Goal: Task Accomplishment & Management: Manage account settings

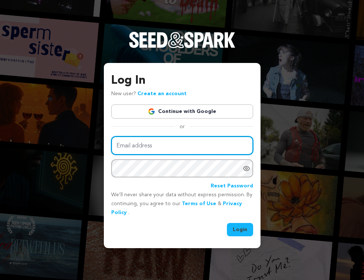
type input "aggieascends@gmail.com"
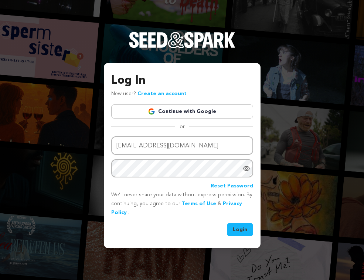
click at [243, 230] on button "Login" at bounding box center [240, 229] width 26 height 13
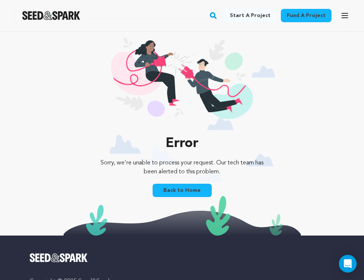
click at [197, 185] on link "Back to Home" at bounding box center [182, 189] width 59 height 13
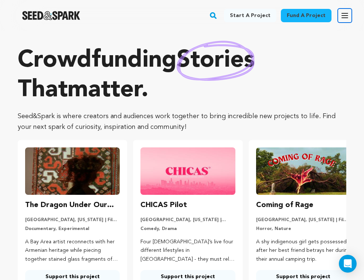
click at [345, 14] on icon "button" at bounding box center [345, 15] width 9 height 9
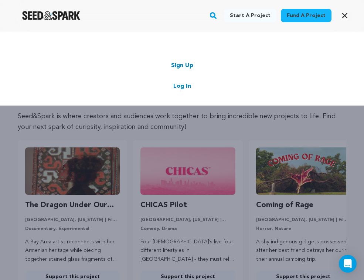
click at [182, 85] on link "Log In" at bounding box center [182, 86] width 18 height 9
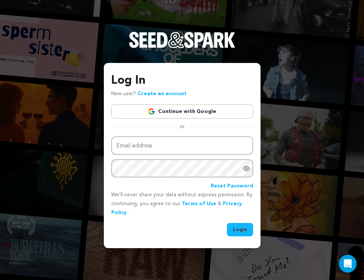
type input "[EMAIL_ADDRESS][DOMAIN_NAME]"
click at [238, 229] on button "Login" at bounding box center [240, 229] width 26 height 13
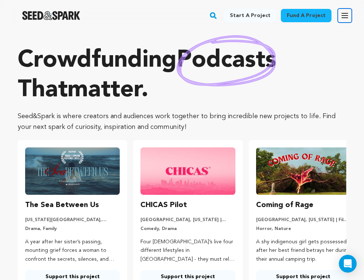
click at [343, 17] on icon "button" at bounding box center [345, 15] width 6 height 4
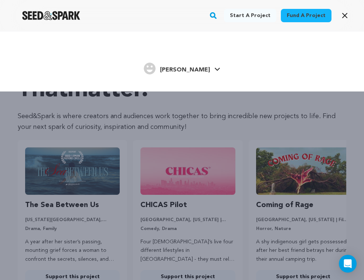
click at [198, 68] on link "[PERSON_NAME] [PERSON_NAME]" at bounding box center [182, 67] width 77 height 13
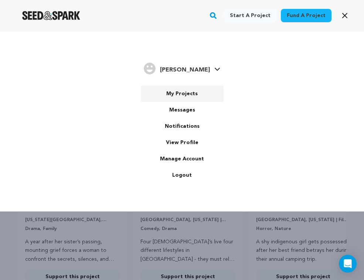
click at [187, 90] on link "My Projects" at bounding box center [182, 93] width 83 height 16
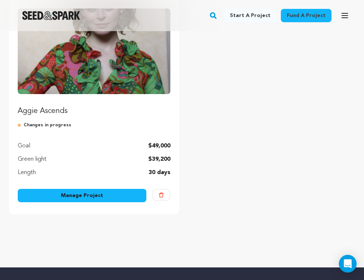
scroll to position [115, 0]
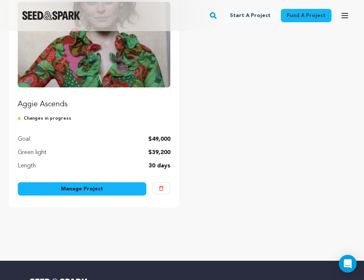
click at [119, 191] on link "Manage Project" at bounding box center [82, 188] width 129 height 13
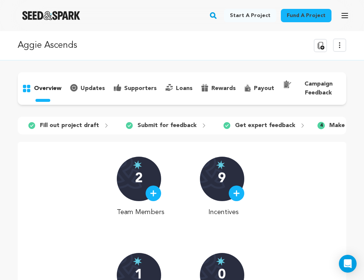
click at [318, 89] on p "campaign feedback" at bounding box center [318, 88] width 47 height 18
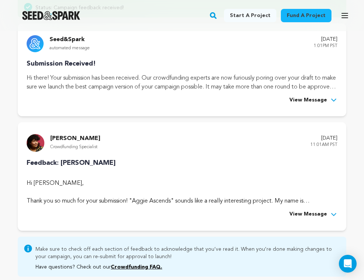
scroll to position [122, 0]
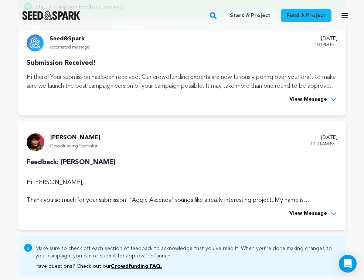
click at [335, 213] on icon at bounding box center [333, 213] width 7 height 7
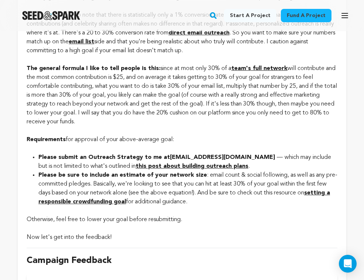
scroll to position [462, 0]
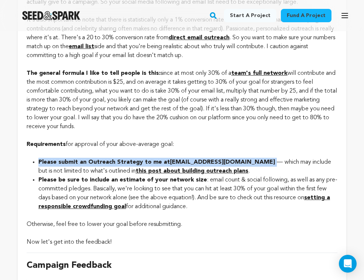
drag, startPoint x: 263, startPoint y: 151, endPoint x: 38, endPoint y: 155, distance: 224.5
click at [38, 159] on strong "Please submit an Outreach Strategy to me at [EMAIL_ADDRESS][DOMAIN_NAME]" at bounding box center [157, 162] width 238 height 6
copy strong "Please submit an Outreach Strategy to me at [EMAIL_ADDRESS][DOMAIN_NAME]"
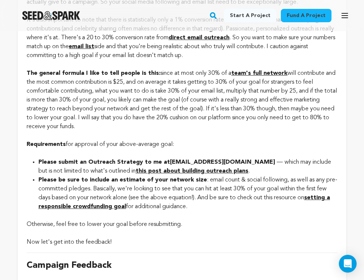
click div
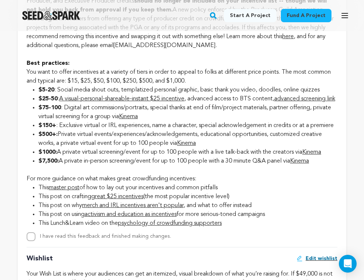
scroll to position [1241, 0]
